Goal: Information Seeking & Learning: Find specific page/section

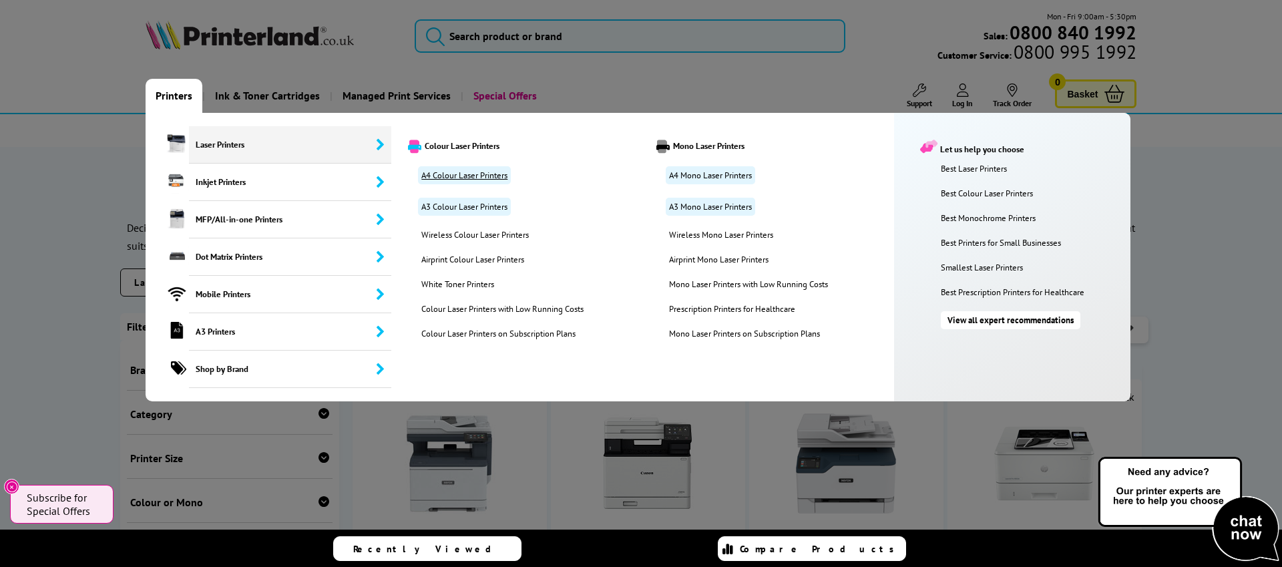
click at [461, 174] on link "A4 Colour Laser Printers" at bounding box center [464, 175] width 93 height 18
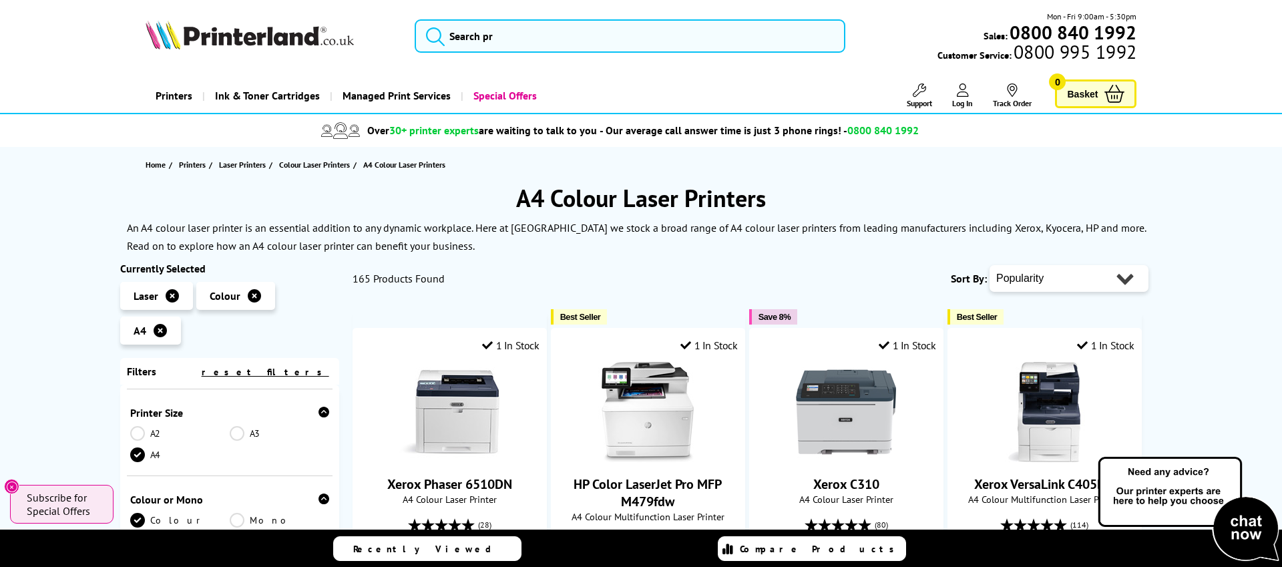
click at [173, 93] on link "Printers" at bounding box center [174, 96] width 57 height 34
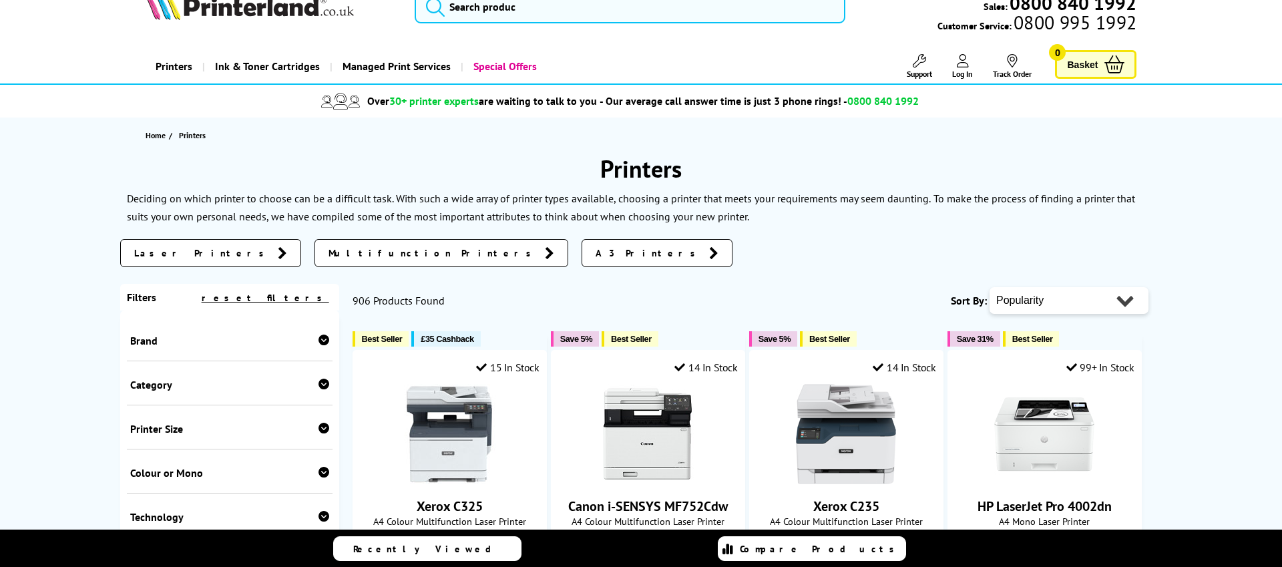
scroll to position [217, 0]
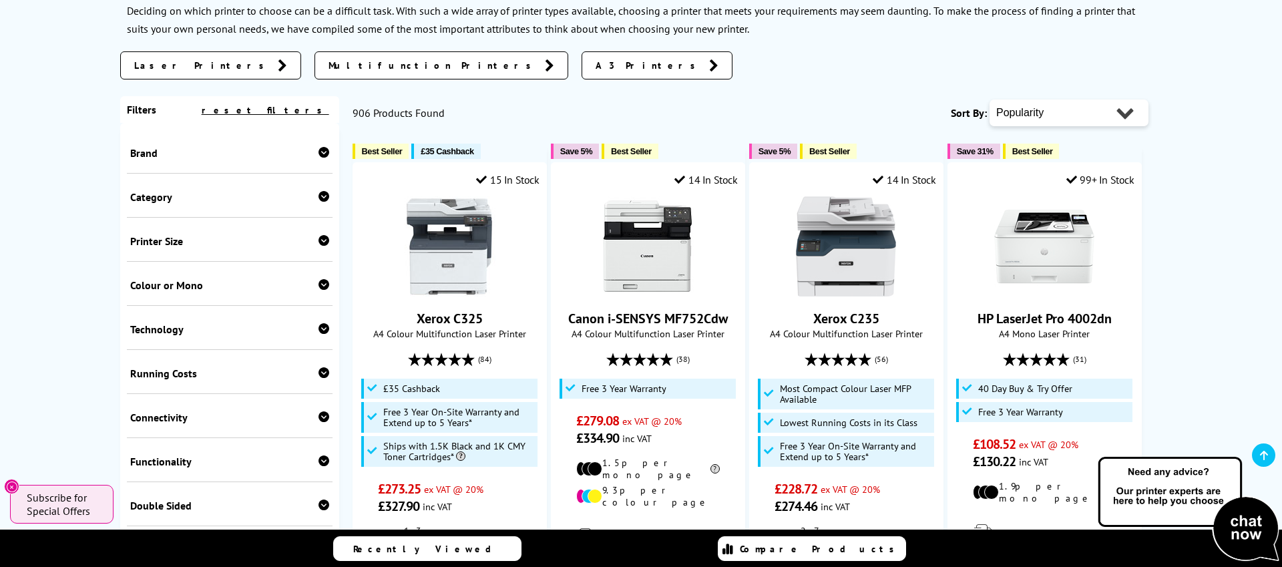
click at [321, 154] on icon at bounding box center [323, 152] width 11 height 11
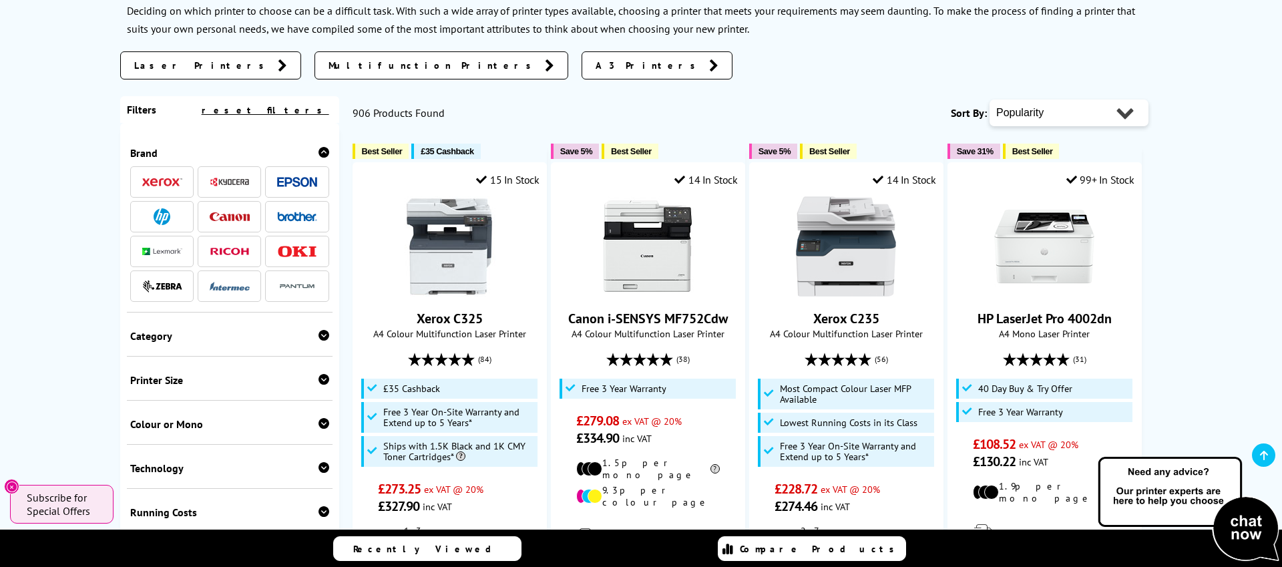
click at [221, 174] on span at bounding box center [230, 182] width 40 height 17
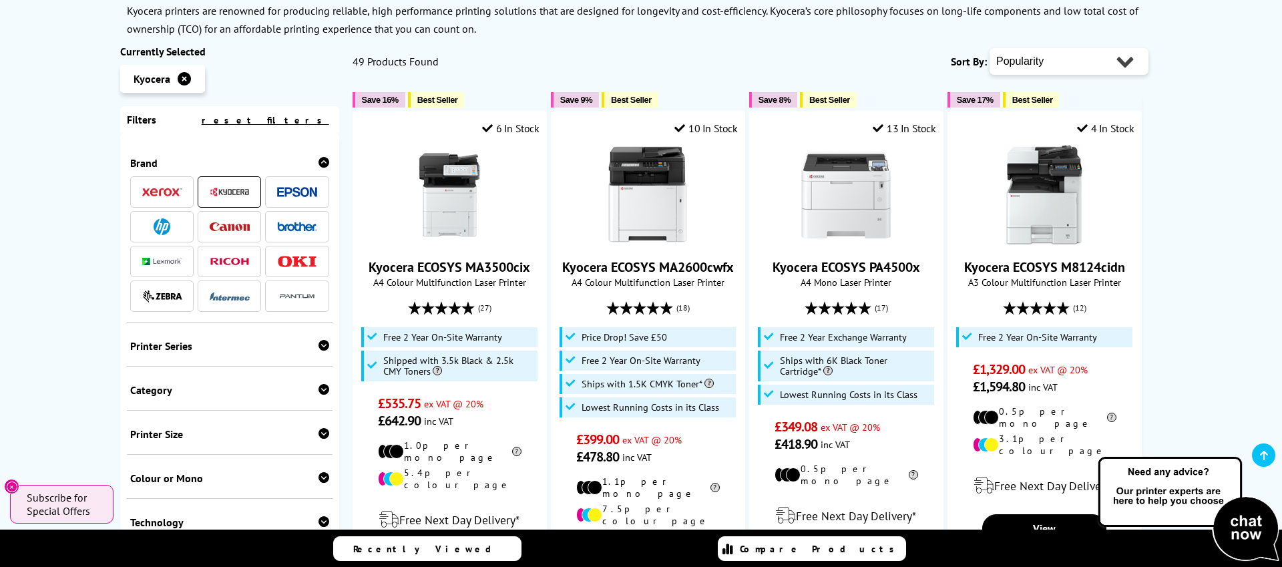
click at [318, 344] on icon at bounding box center [323, 345] width 11 height 11
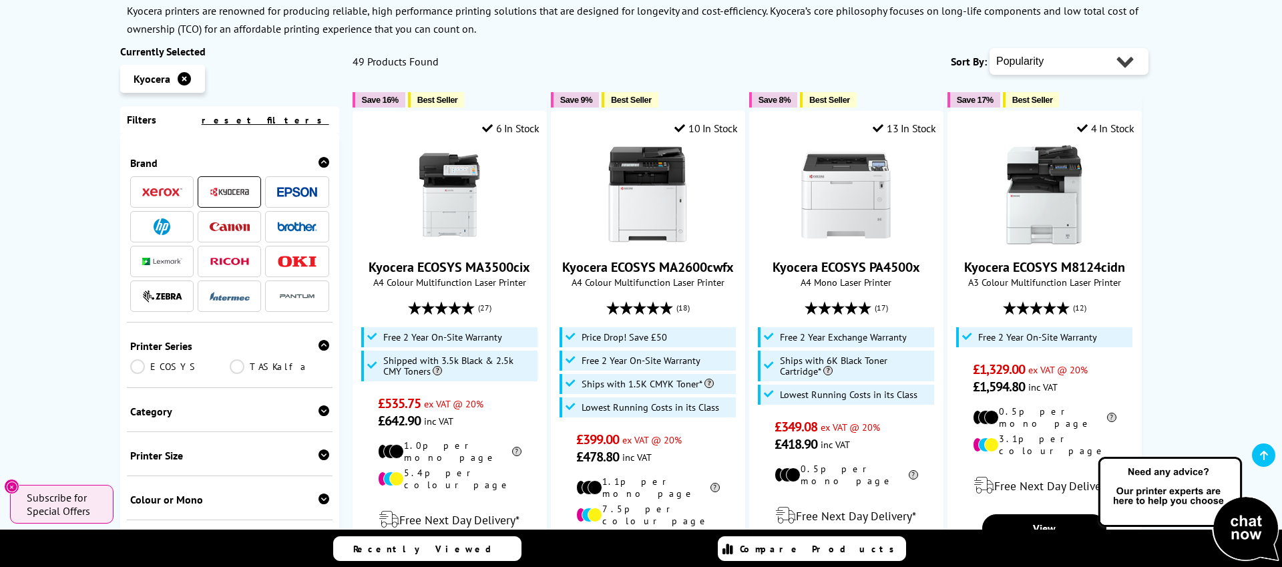
click at [133, 366] on link "ECOSYS" at bounding box center [179, 366] width 99 height 15
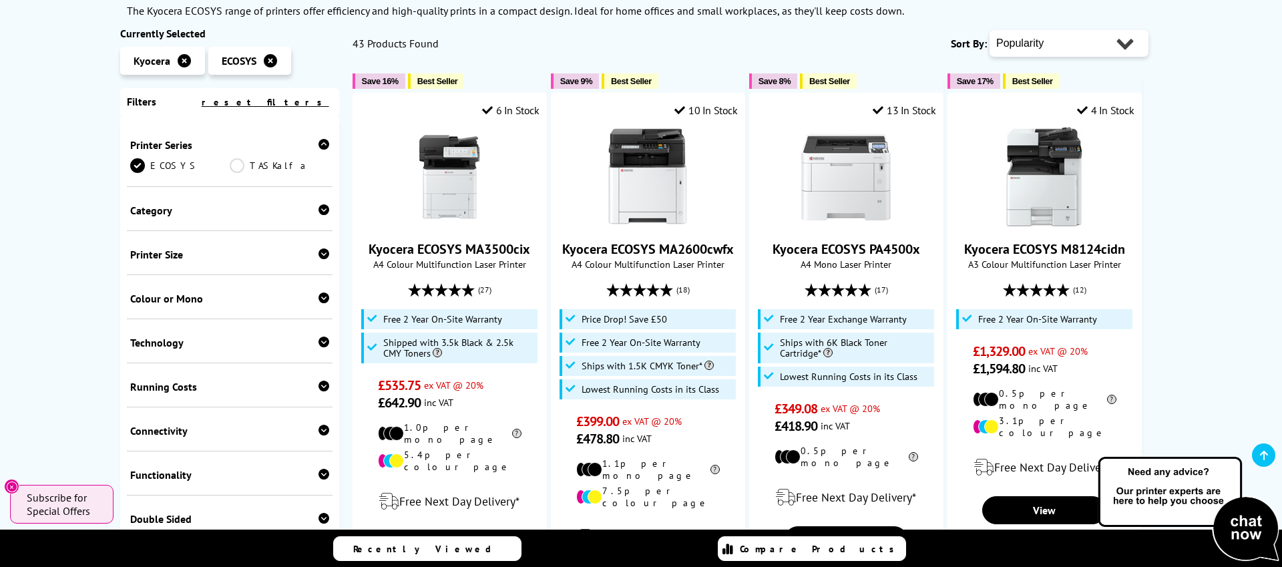
click at [322, 212] on icon at bounding box center [323, 209] width 11 height 11
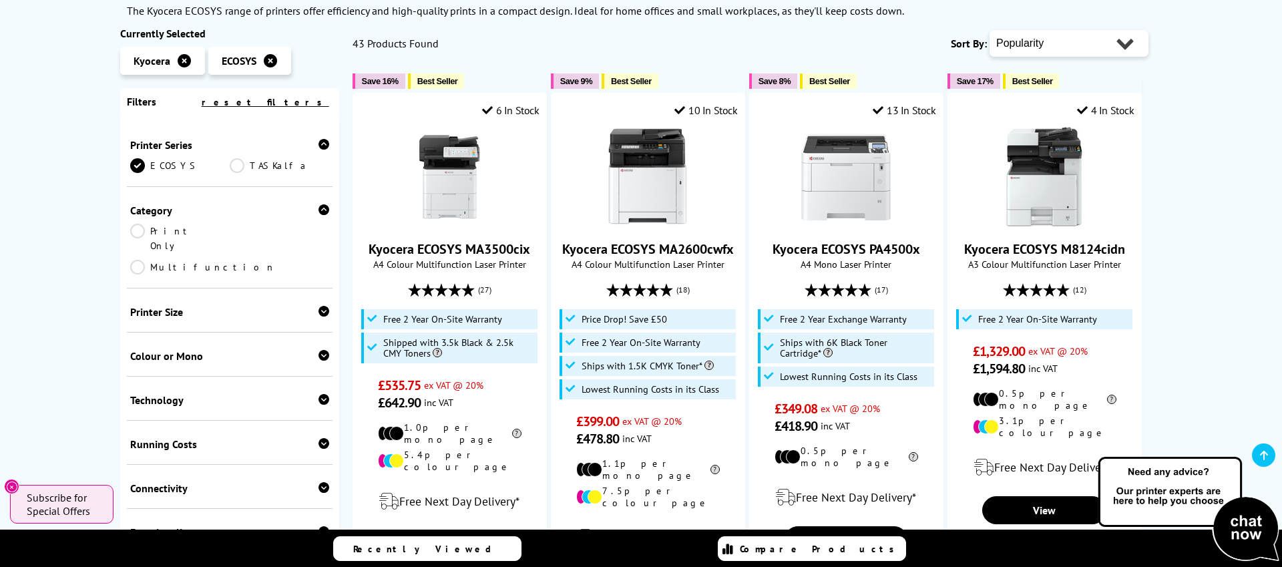
click at [141, 229] on link "Print Only" at bounding box center [179, 238] width 99 height 29
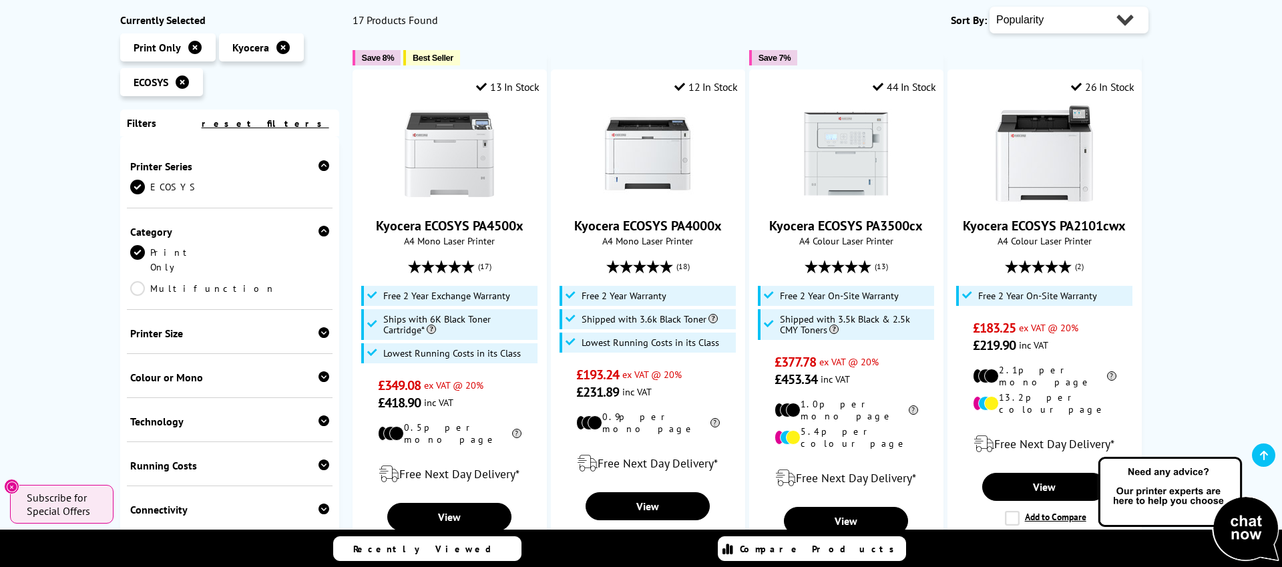
click at [323, 327] on icon at bounding box center [323, 332] width 11 height 11
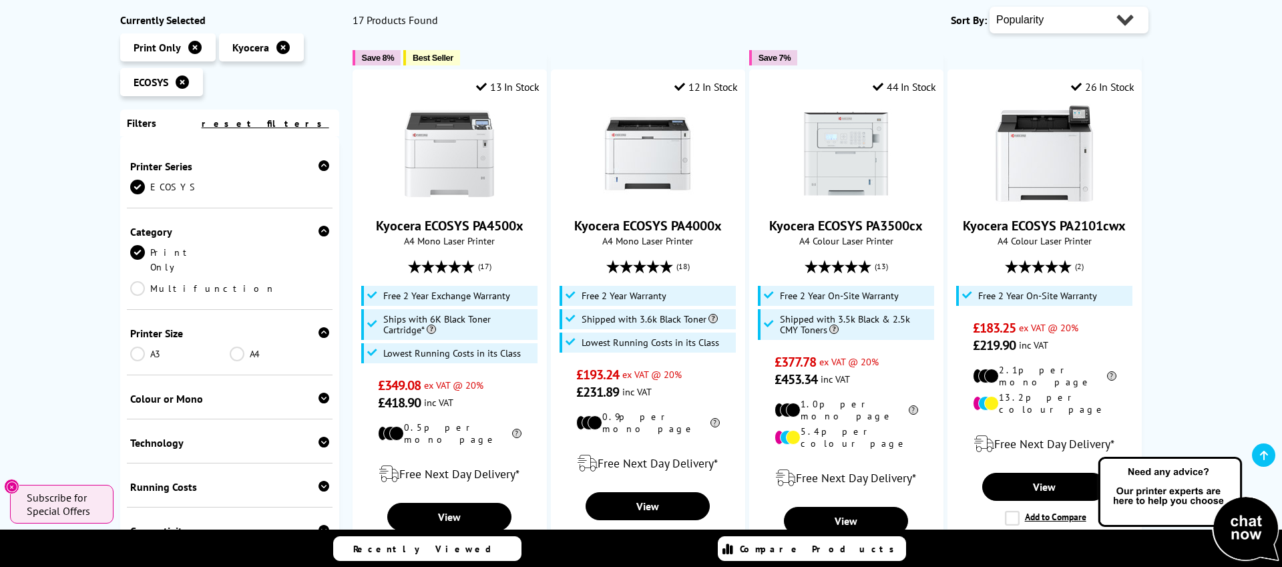
click at [237, 346] on link "A4" at bounding box center [279, 353] width 99 height 15
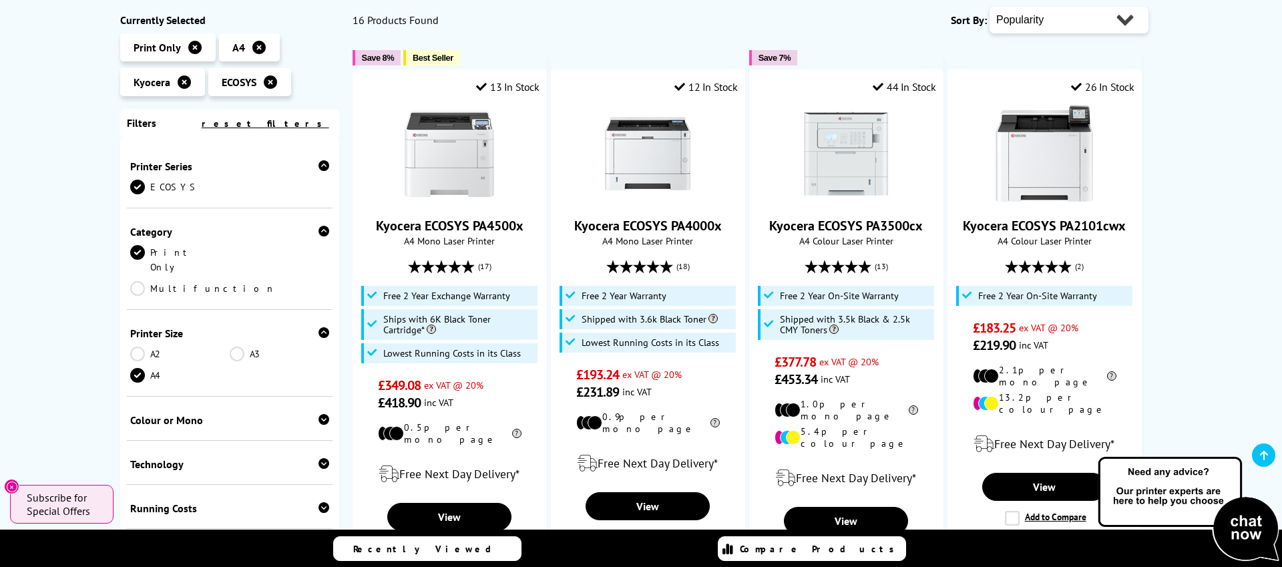
click at [318, 414] on icon at bounding box center [323, 419] width 11 height 11
click at [140, 433] on link "Colour" at bounding box center [179, 440] width 99 height 15
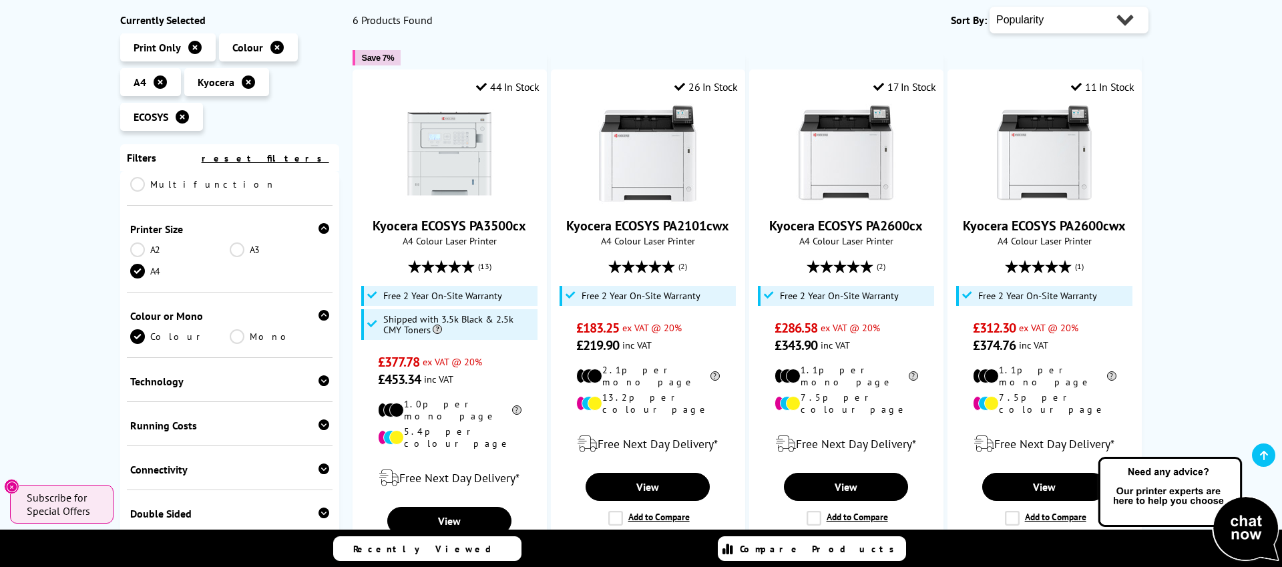
scroll to position [141, 0]
click at [321, 417] on icon at bounding box center [323, 422] width 11 height 11
click at [90, 401] on div "Kyocera ECOSYS A4 Colour Print Only Printers Currently Selected Print Only Colo…" at bounding box center [641, 526] width 1282 height 1123
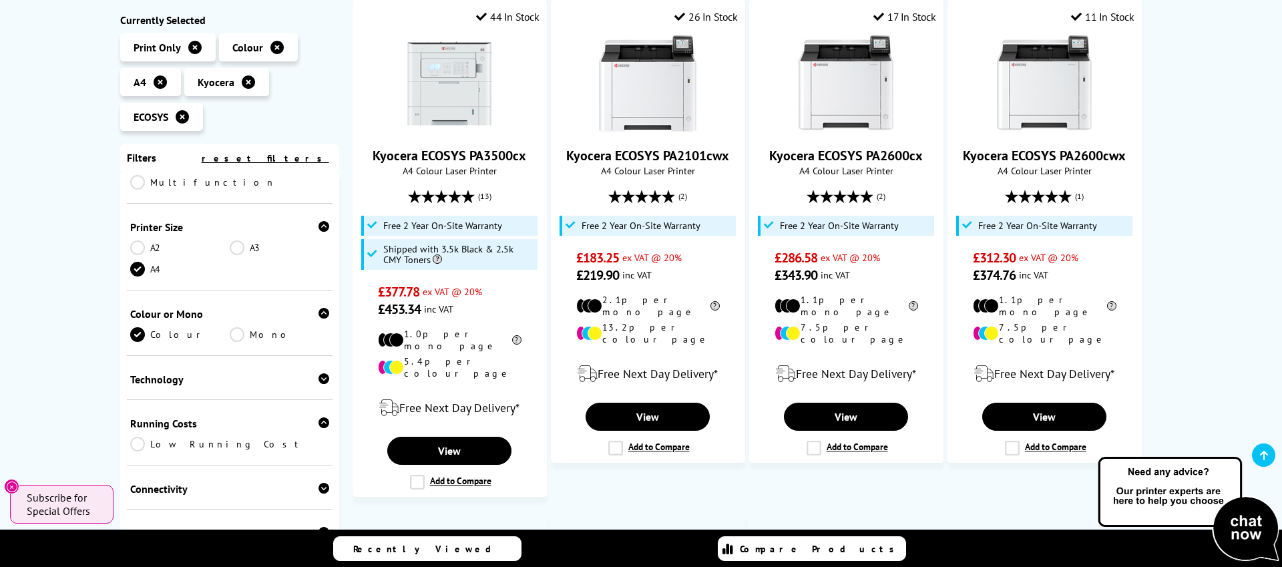
scroll to position [301, 0]
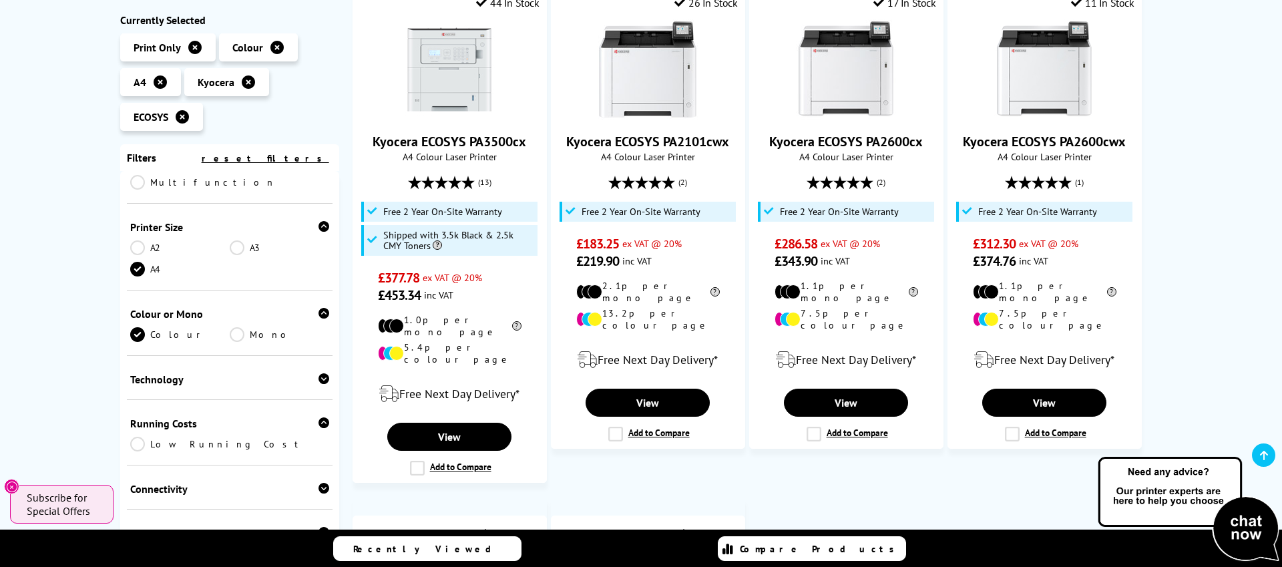
click at [328, 465] on div "Connectivity USB Network Wireless Wi-Fi Direct Airprint Mopria" at bounding box center [230, 487] width 206 height 44
click at [324, 483] on icon at bounding box center [323, 488] width 11 height 11
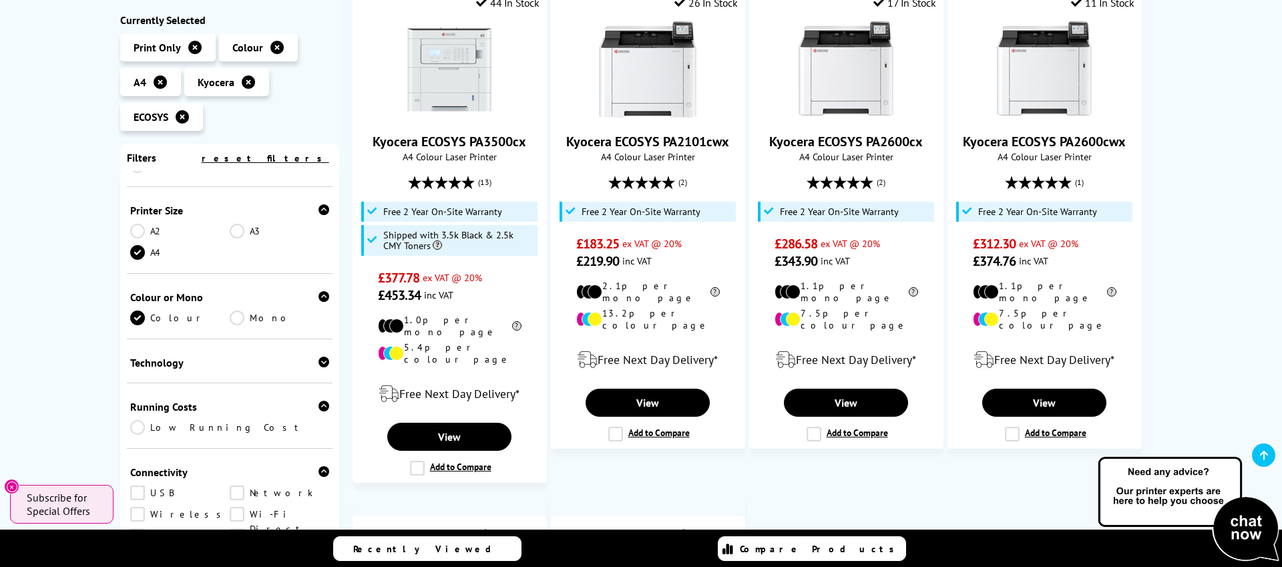
scroll to position [159, 0]
click at [240, 484] on link "Network" at bounding box center [279, 491] width 99 height 15
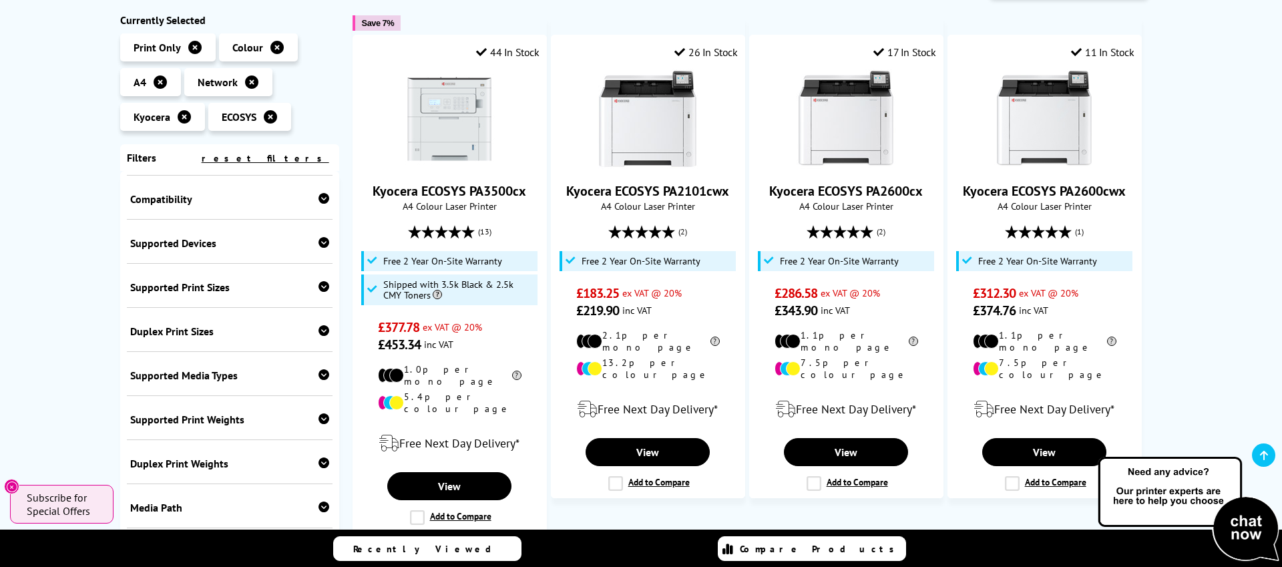
scroll to position [245, 0]
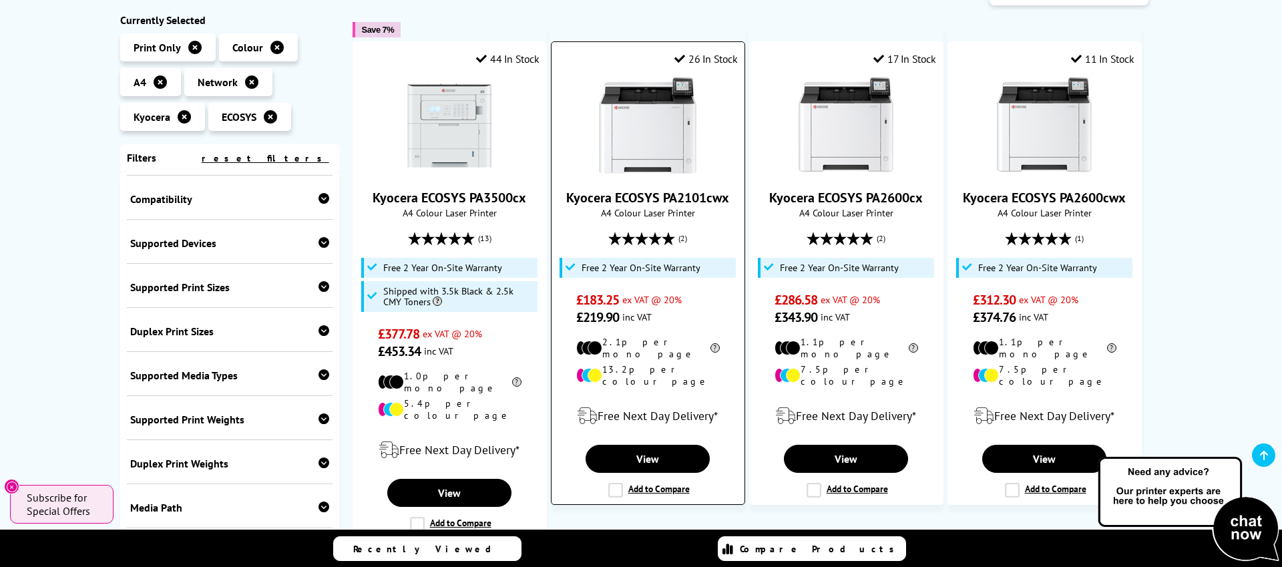
click at [653, 196] on link "Kyocera ECOSYS PA2101cwx" at bounding box center [647, 197] width 163 height 17
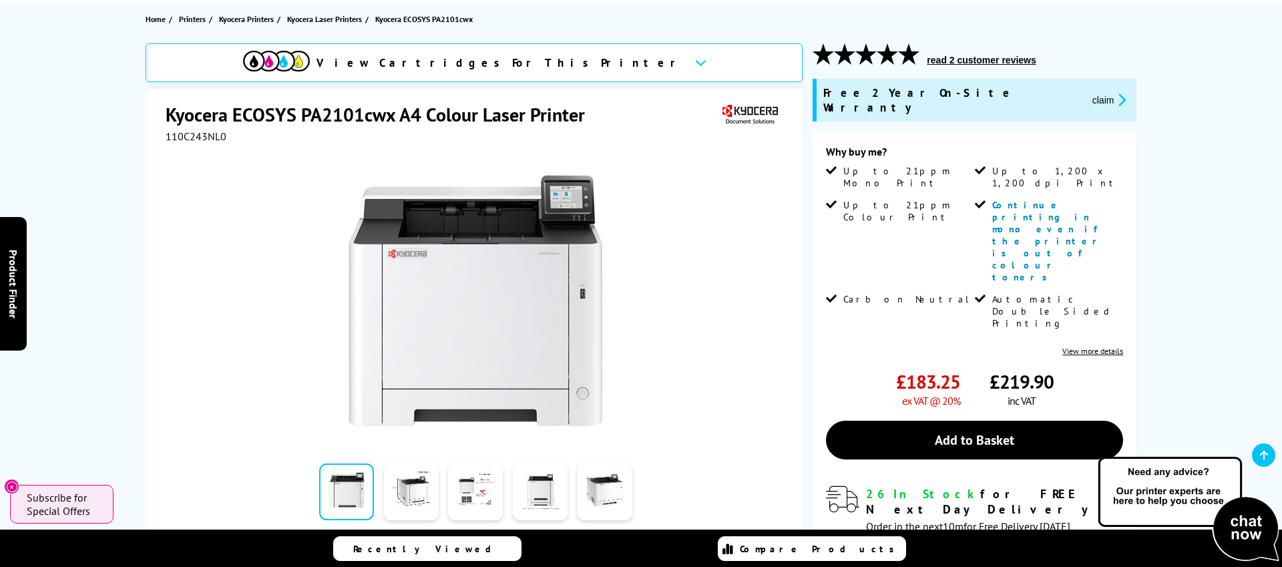
scroll to position [159, 0]
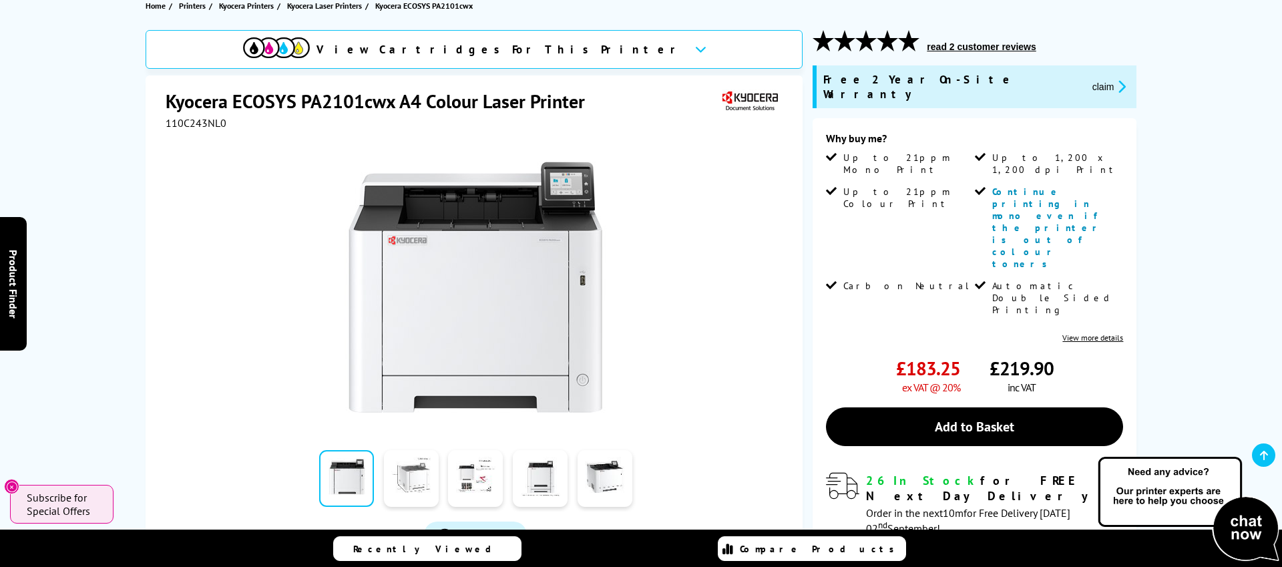
click at [414, 477] on link at bounding box center [411, 478] width 55 height 57
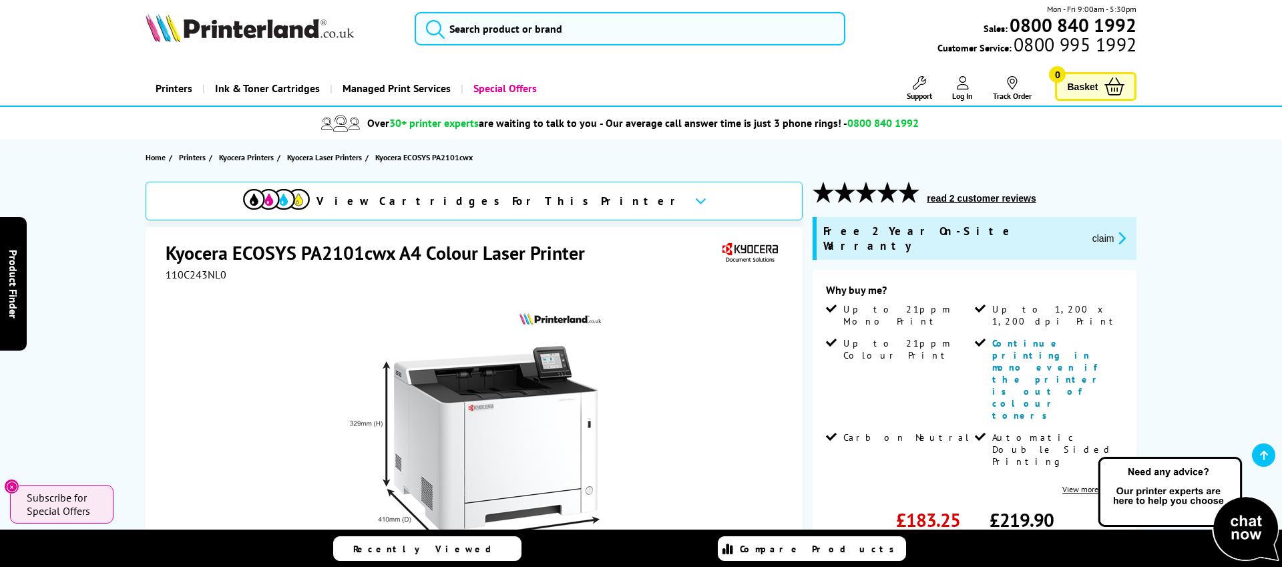
scroll to position [0, 0]
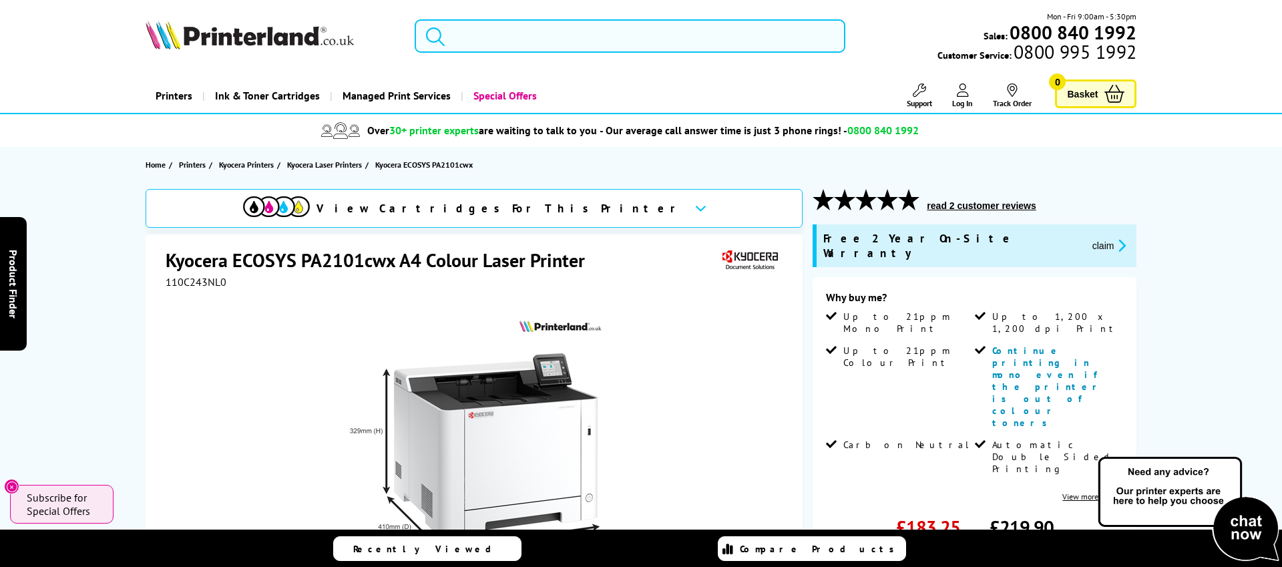
click at [467, 37] on input "search" at bounding box center [629, 35] width 431 height 33
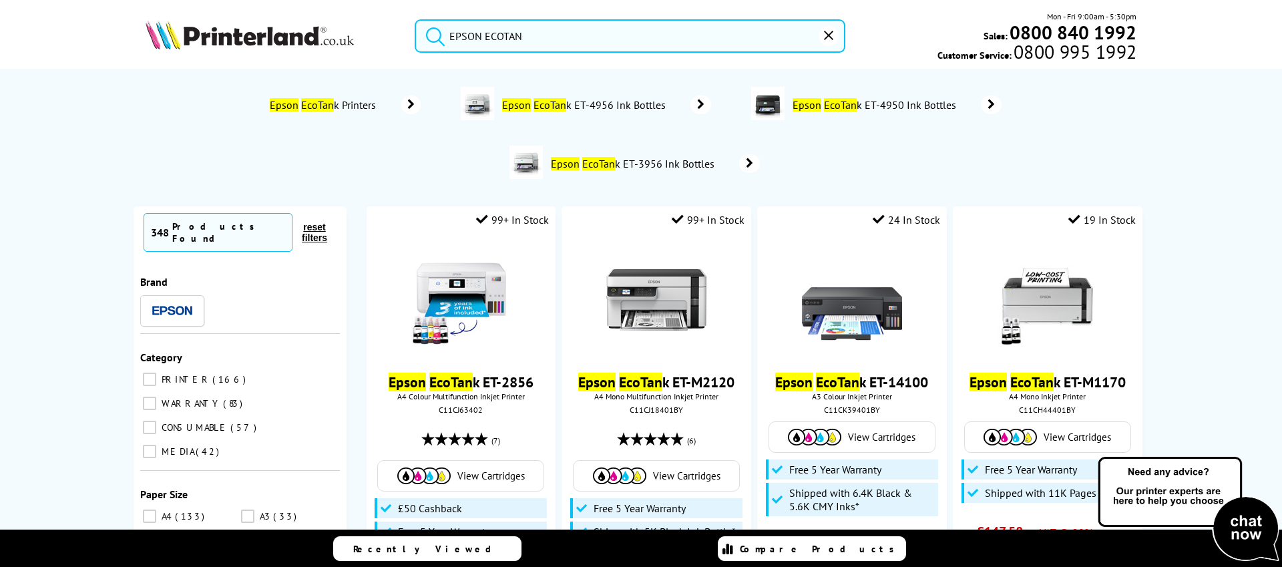
type input "EPSON ECOTANK"
click at [415, 19] on button "submit" at bounding box center [431, 33] width 33 height 29
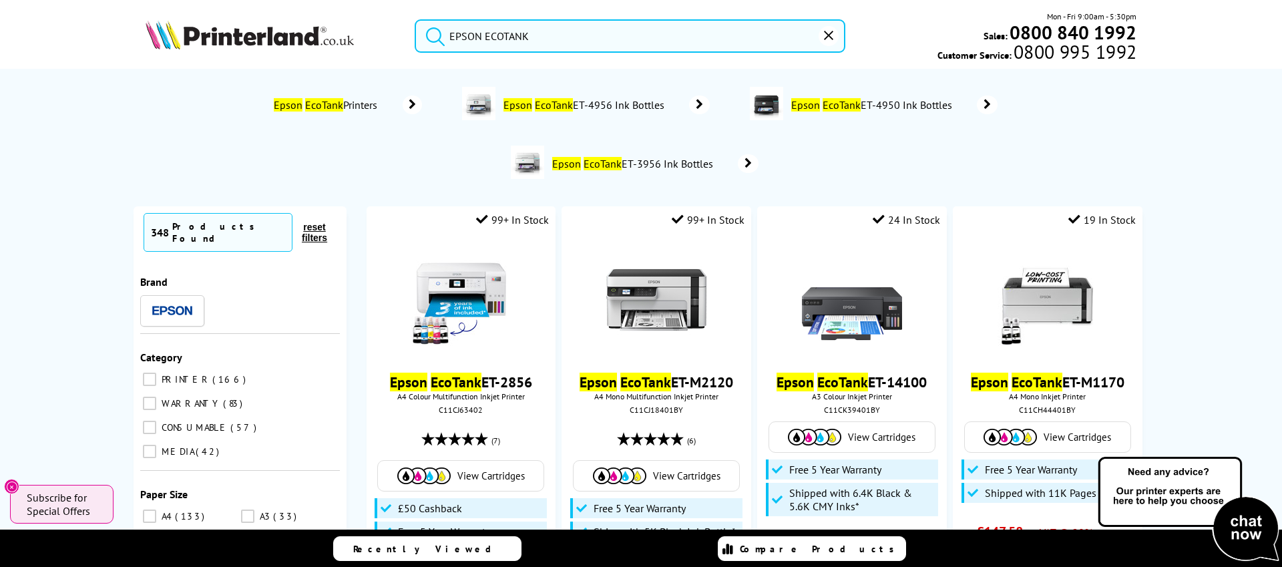
drag, startPoint x: 531, startPoint y: 36, endPoint x: 415, endPoint y: 36, distance: 116.1
click at [415, 36] on form "EPSON ECOTANK" at bounding box center [629, 35] width 431 height 33
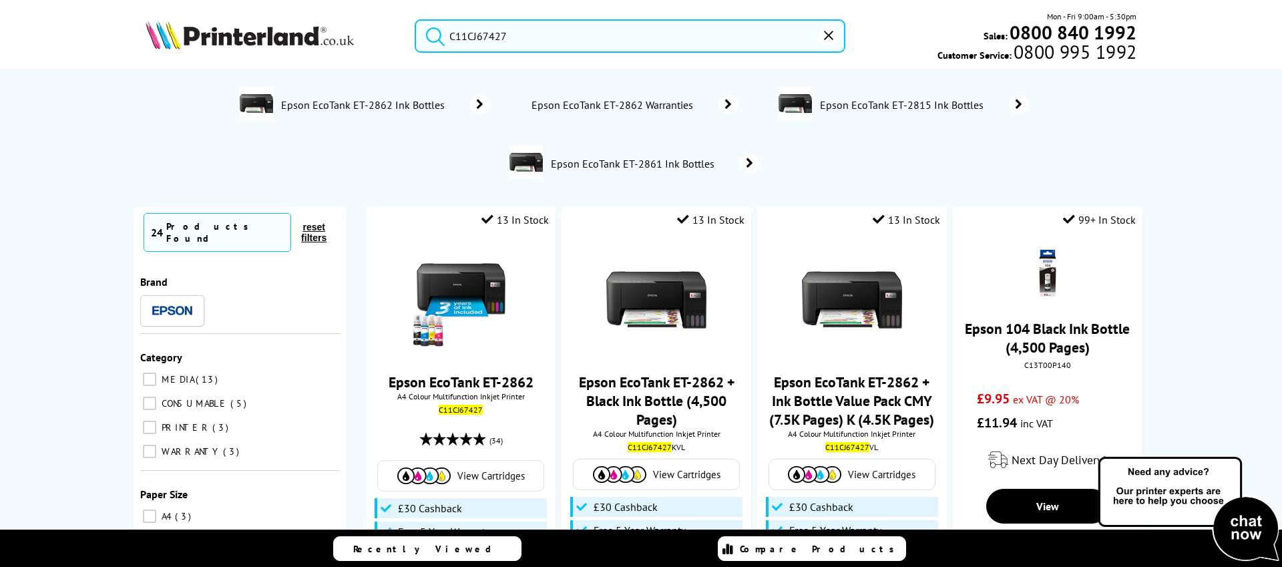
type input "C11CJ67427"
click at [415, 19] on button "submit" at bounding box center [431, 33] width 33 height 29
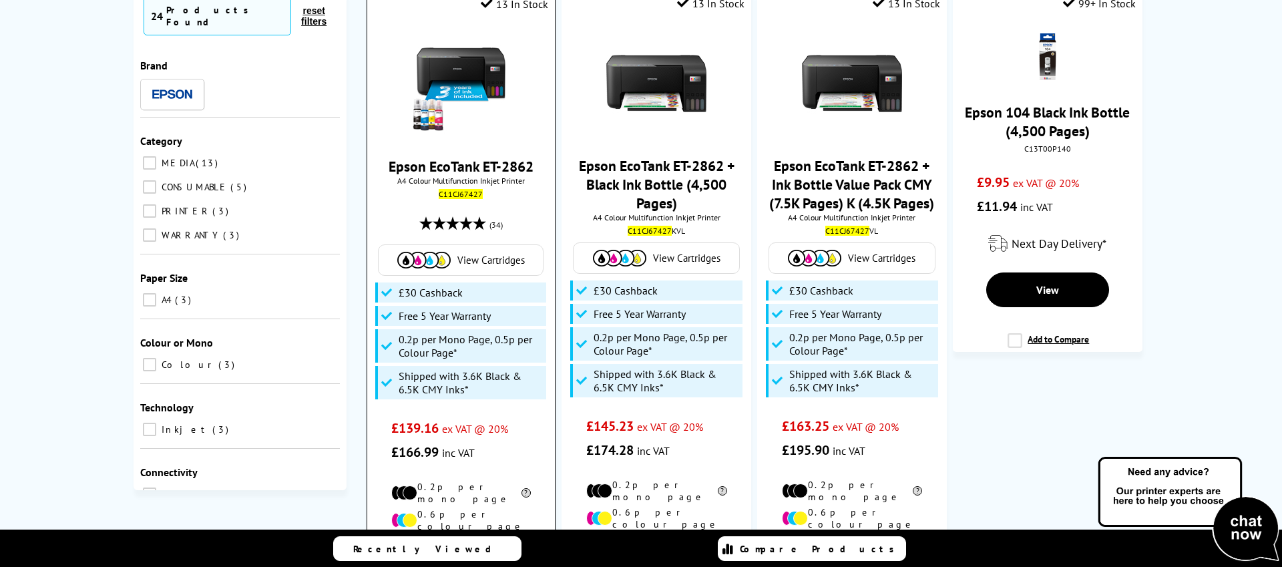
scroll to position [240, 0]
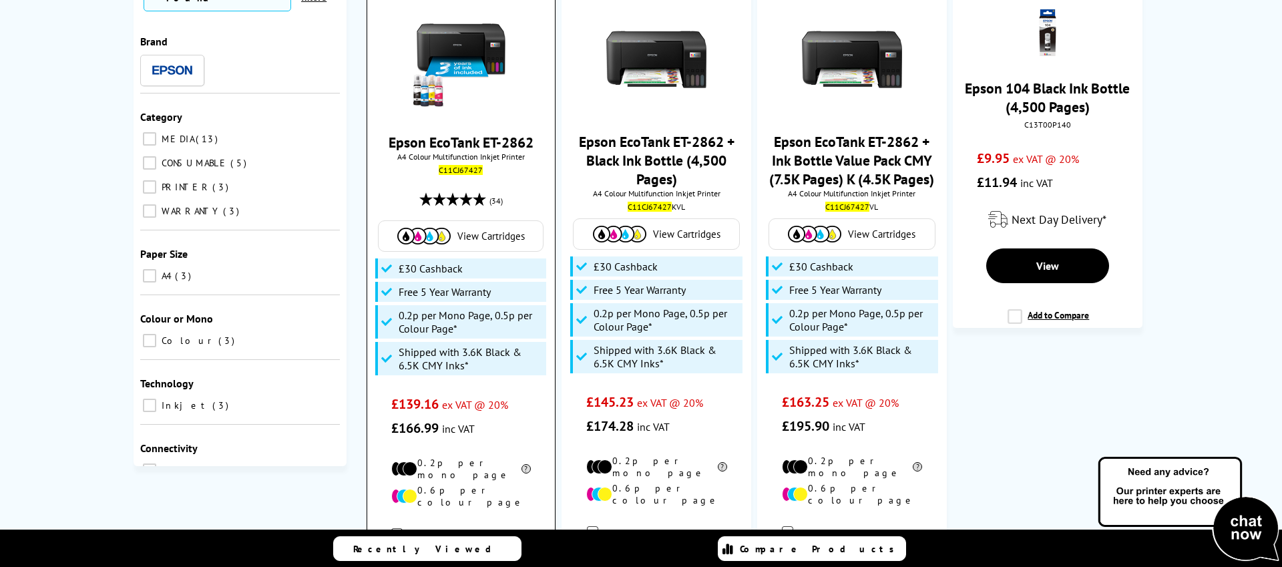
click at [449, 134] on link "Epson EcoTank ET-2862" at bounding box center [460, 142] width 145 height 19
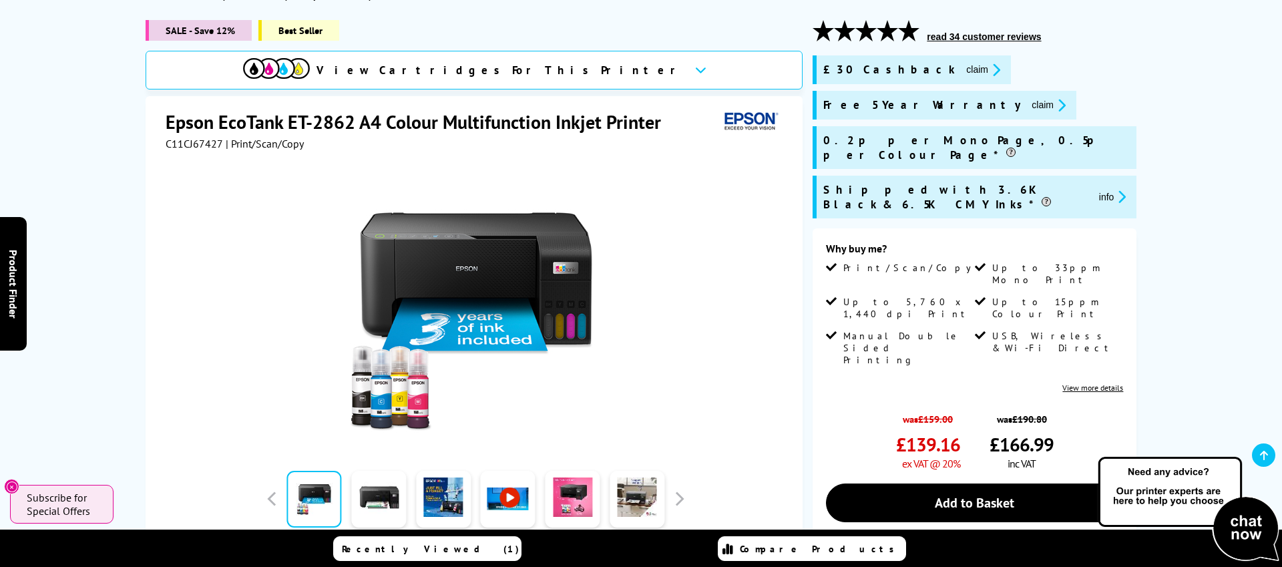
scroll to position [170, 0]
